Goal: Task Accomplishment & Management: Manage account settings

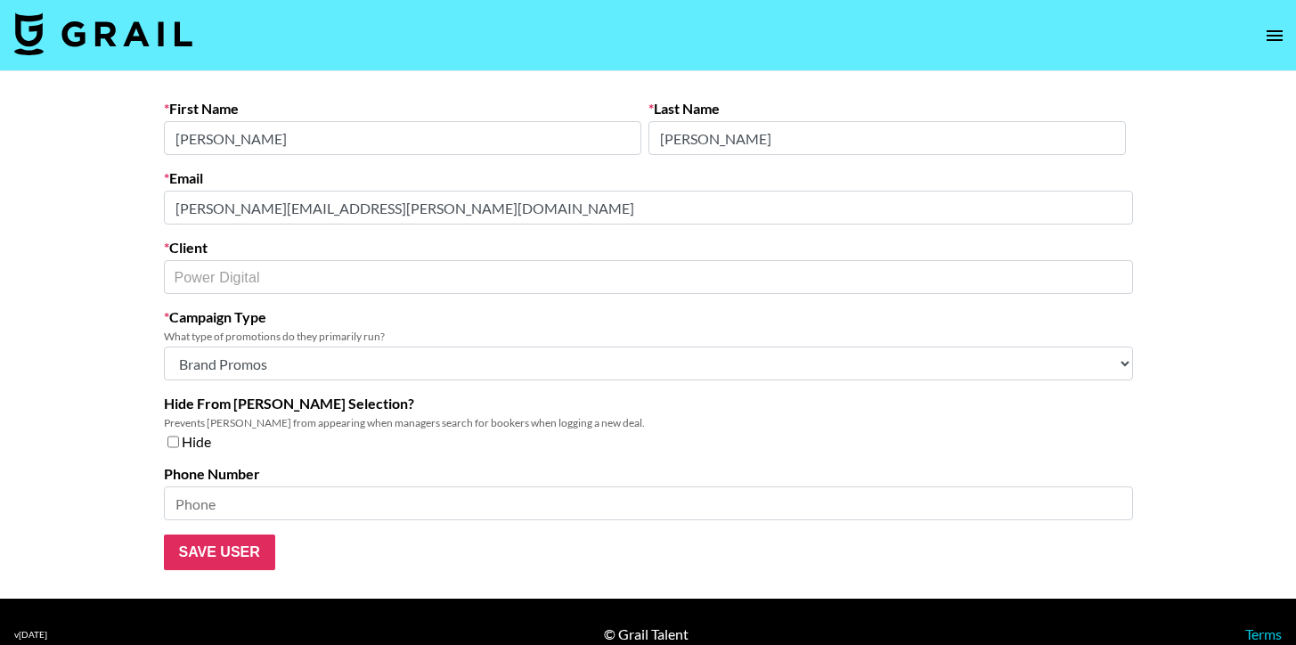
select select "Brand"
